Goal: Information Seeking & Learning: Learn about a topic

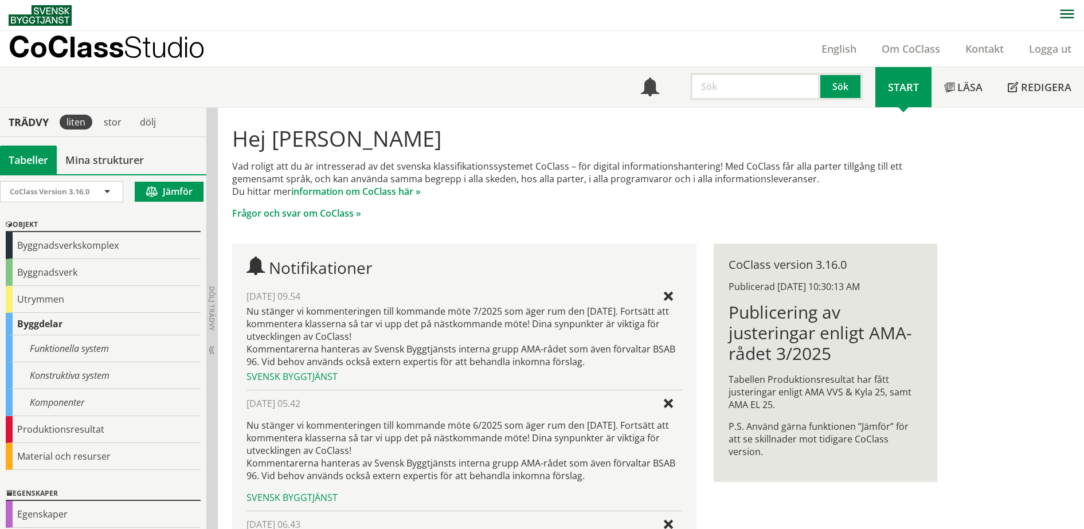
click at [56, 48] on p "CoClass Studio" at bounding box center [107, 46] width 196 height 13
click at [107, 197] on span at bounding box center [107, 192] width 10 height 10
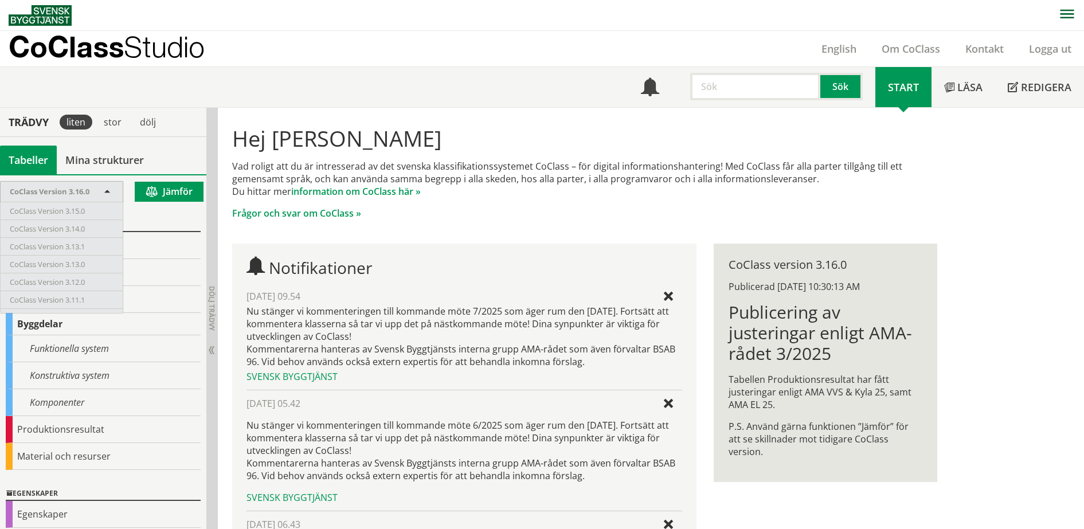
click at [474, 136] on h1 "Hej [PERSON_NAME]" at bounding box center [584, 138] width 705 height 25
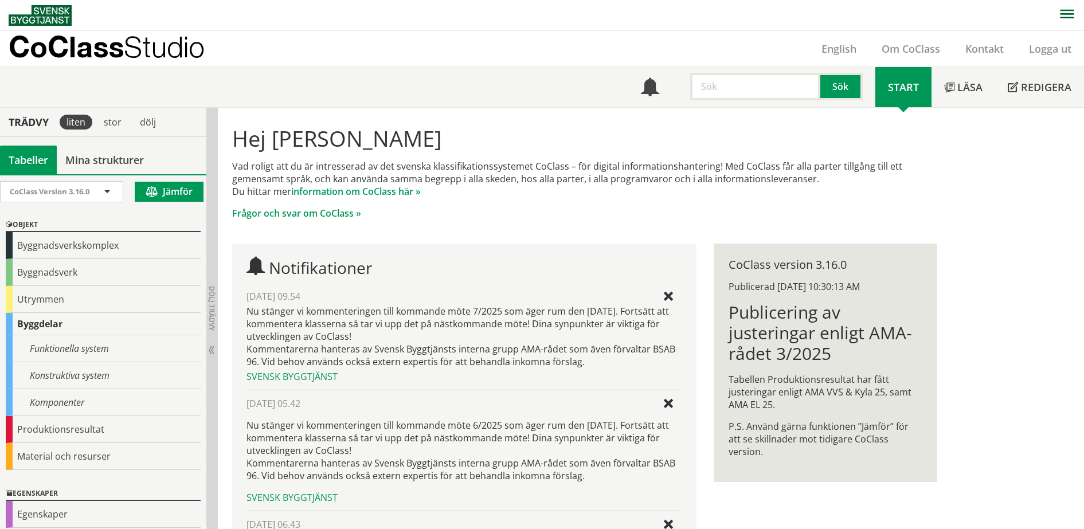
click at [475, 137] on h1 "Hej [PERSON_NAME]" at bounding box center [584, 138] width 705 height 25
click at [105, 193] on span at bounding box center [107, 192] width 10 height 10
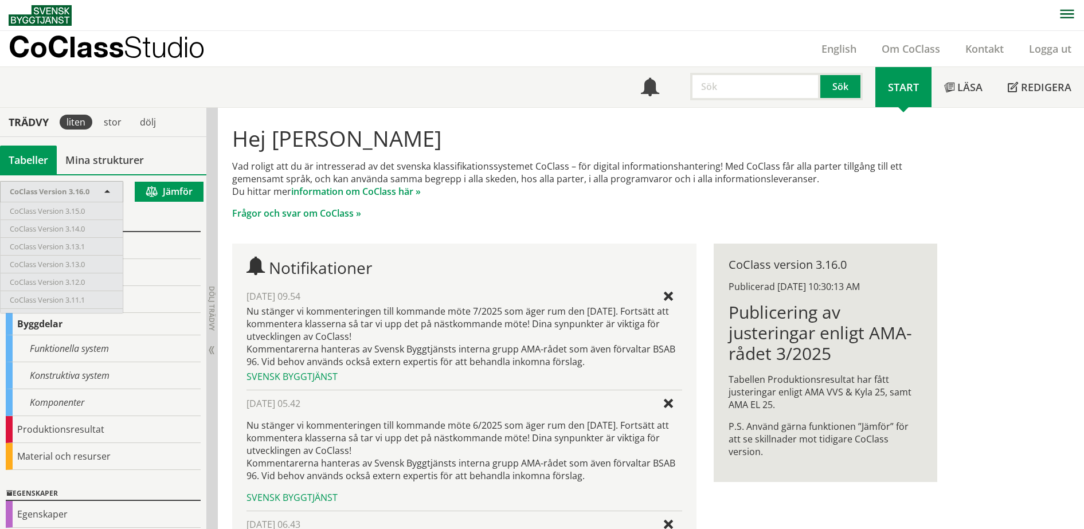
click at [437, 186] on p "Vad roligt att du är intresserad av det svenska klassifikationssystemet CoClass…" at bounding box center [584, 179] width 705 height 38
